Goal: Book appointment/travel/reservation

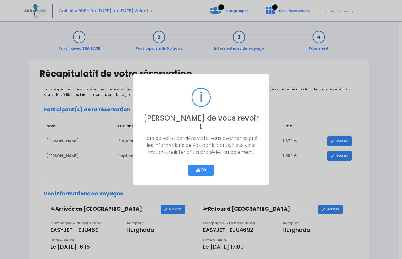
click at [203, 165] on button "Ok" at bounding box center [200, 169] width 25 height 11
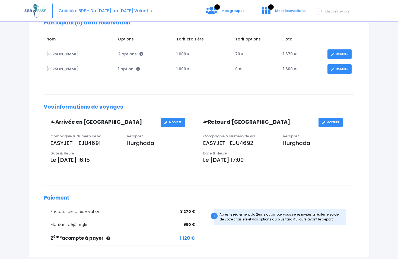
scroll to position [132, 0]
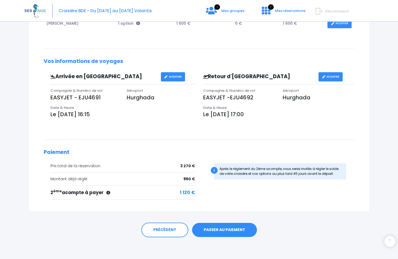
click at [230, 228] on link "PASSER AU PAIEMENT" at bounding box center [224, 229] width 65 height 14
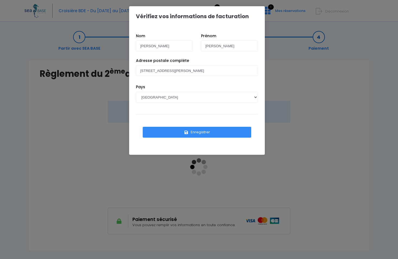
click at [198, 133] on button "Enregistrer" at bounding box center [197, 132] width 108 height 11
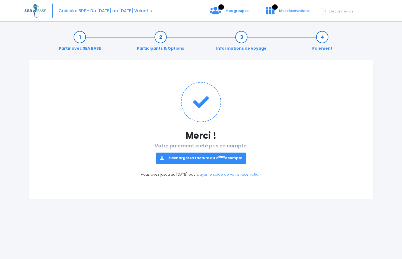
click at [212, 158] on link "Télécharger la facture du 2 ème acompte" at bounding box center [201, 157] width 91 height 11
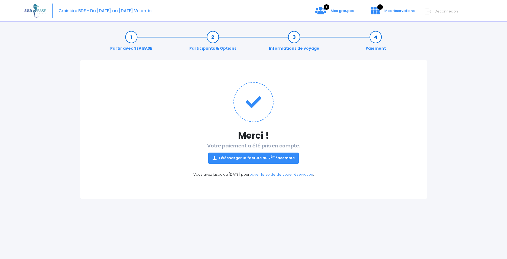
click at [253, 159] on link "Télécharger la facture du 2 ème acompte" at bounding box center [253, 157] width 91 height 11
click at [401, 105] on div "Partir avec SEA BASE Participants & Options Informations de voyage Paiement Mer…" at bounding box center [253, 141] width 459 height 233
click at [375, 40] on link "Paiement" at bounding box center [376, 42] width 26 height 17
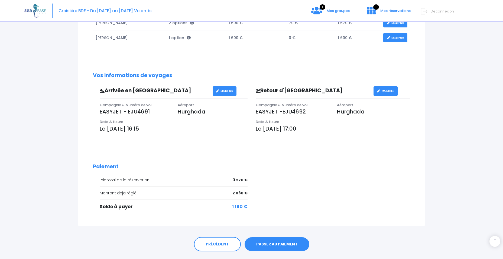
scroll to position [137, 0]
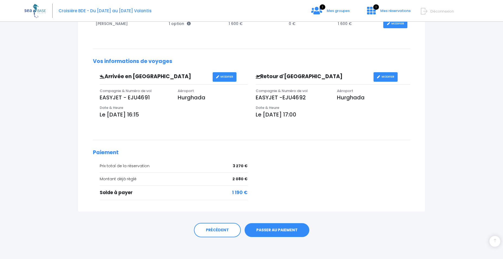
click at [276, 231] on link "PASSER AU PAIEMENT" at bounding box center [277, 230] width 65 height 14
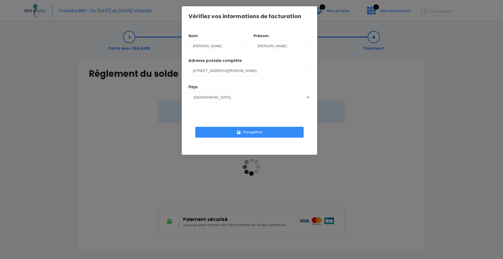
click at [254, 133] on button "Enregistrer" at bounding box center [249, 132] width 108 height 11
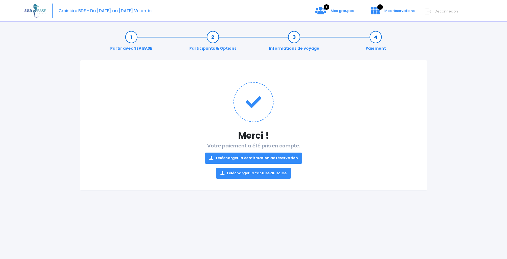
click at [264, 174] on link "Télécharger la facture du solde" at bounding box center [253, 172] width 75 height 11
click at [252, 157] on link "Télécharger la confirmation de réservation" at bounding box center [253, 157] width 97 height 11
click at [463, 152] on div "Partir avec SEA BASE Participants & Options Informations de voyage Paiement Mer…" at bounding box center [253, 141] width 459 height 233
